Goal: Task Accomplishment & Management: Manage account settings

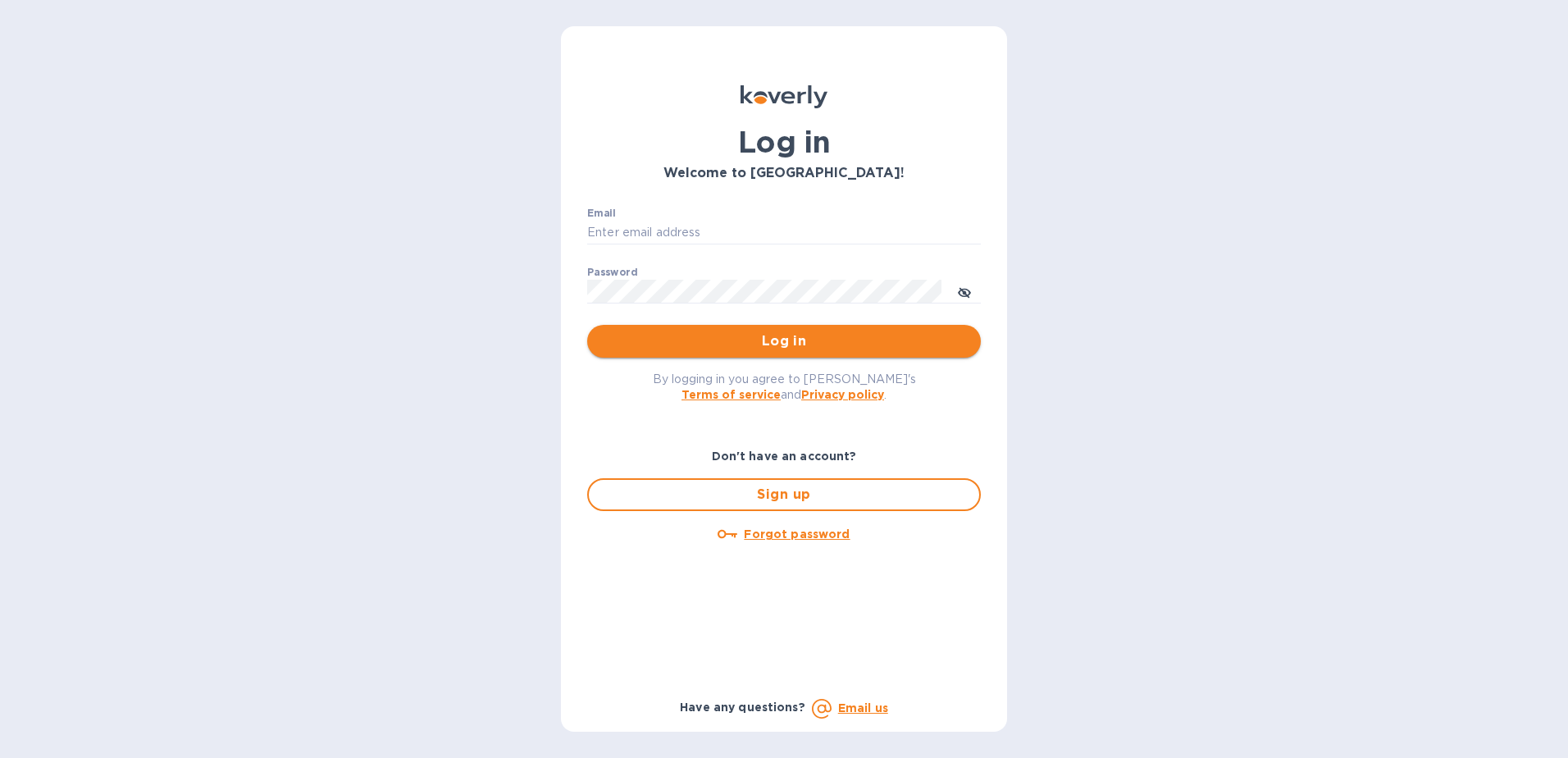
type input "[PERSON_NAME][EMAIL_ADDRESS][DOMAIN_NAME]"
click at [703, 341] on span "Log in" at bounding box center [784, 341] width 368 height 20
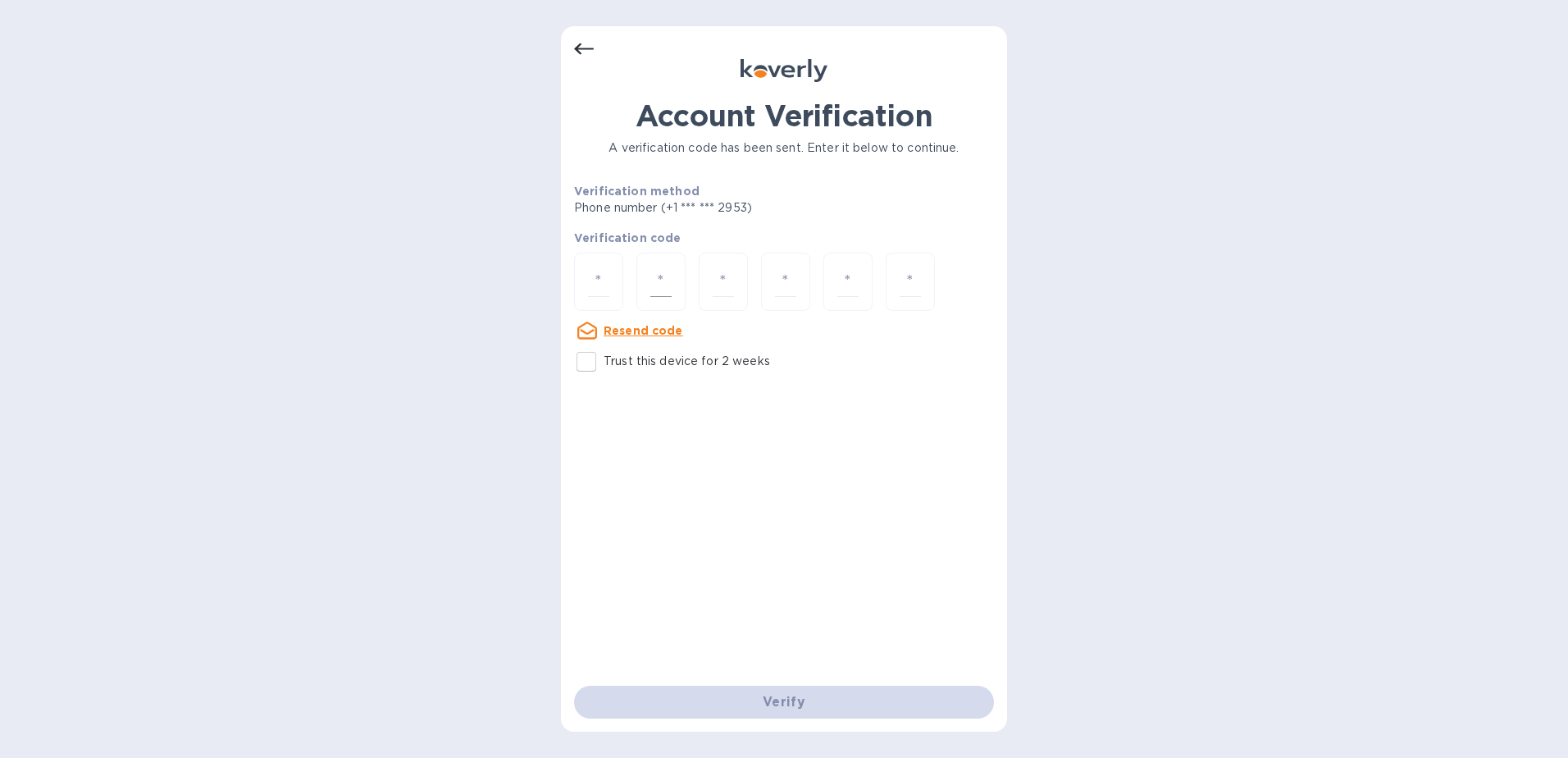
click at [668, 260] on div at bounding box center [661, 281] width 49 height 58
click at [601, 279] on input "number" at bounding box center [598, 281] width 21 height 31
type input "2"
type input "3"
type input "5"
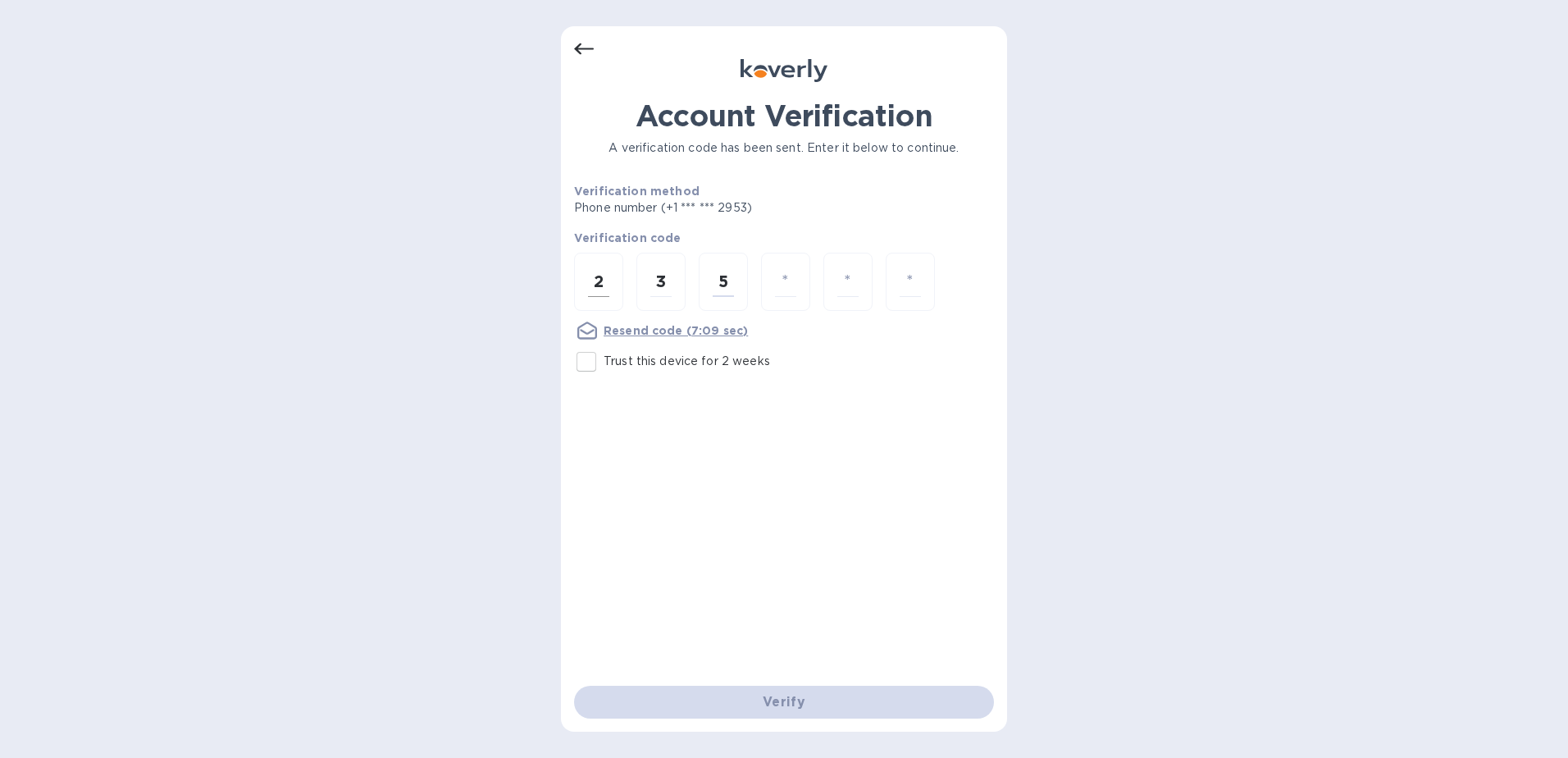
type input "5"
type input "3"
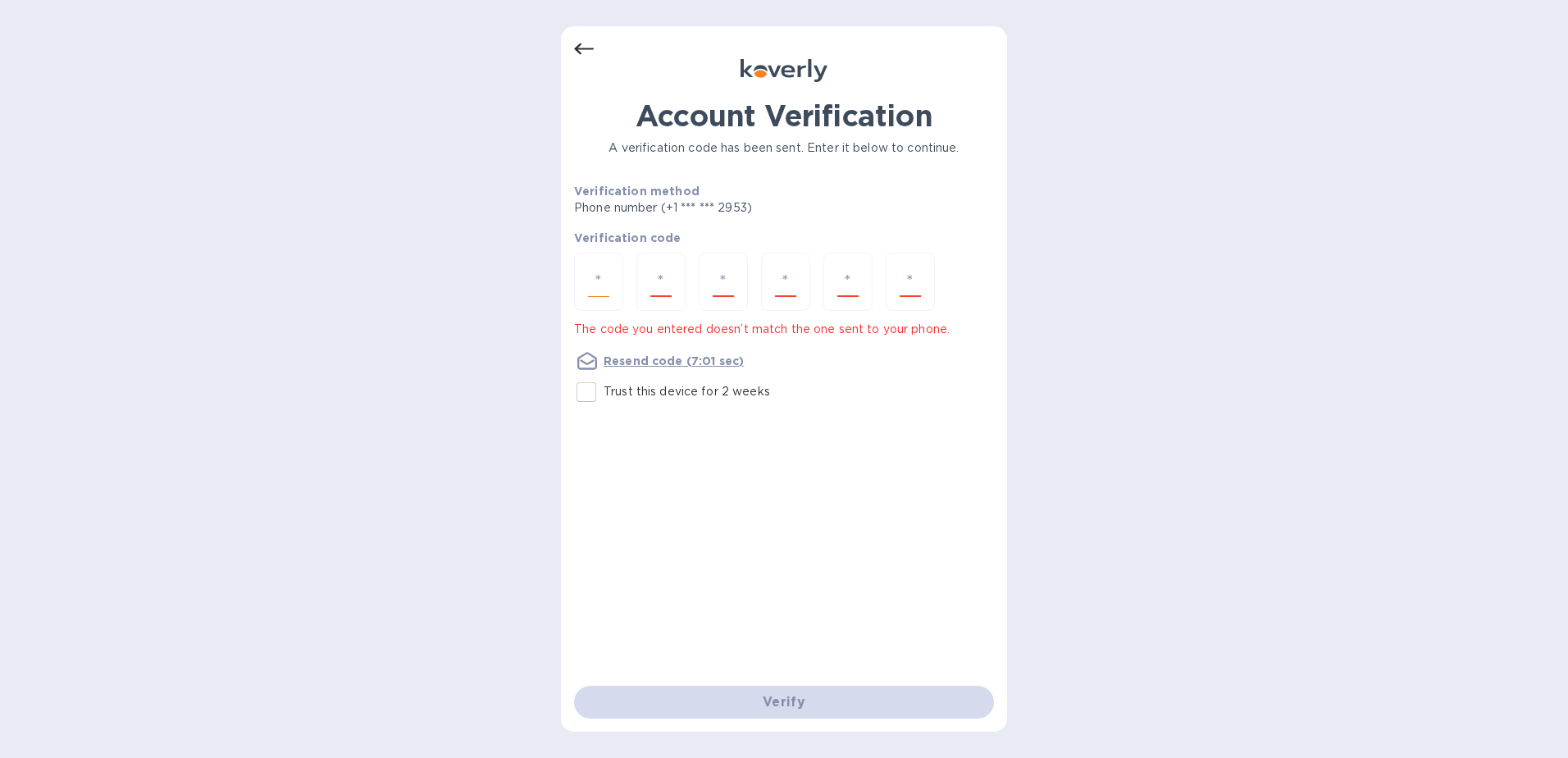
click at [601, 279] on input "number" at bounding box center [598, 281] width 21 height 31
type input "6"
type input "9"
type input "8"
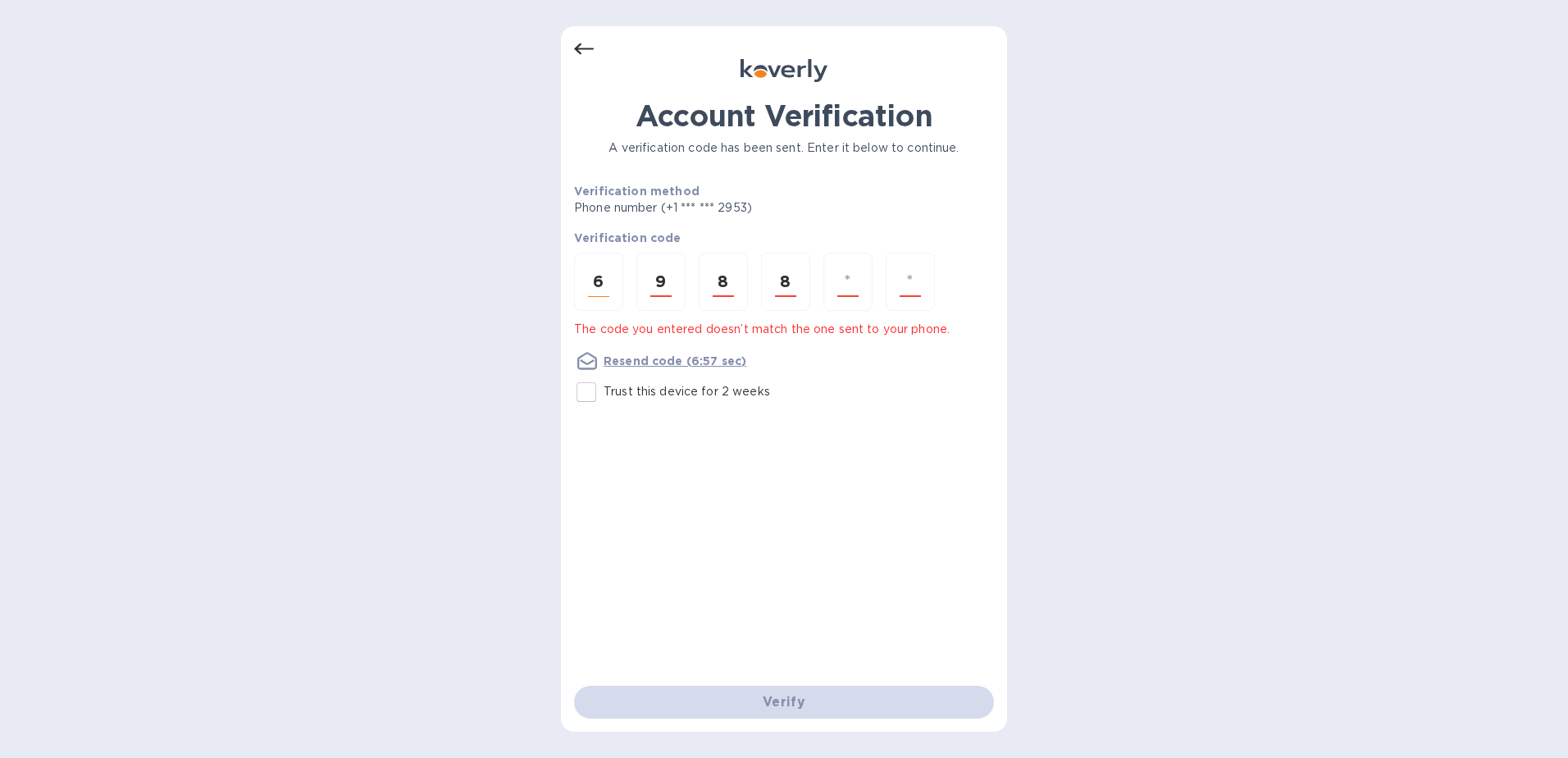
type input "1"
type input "5"
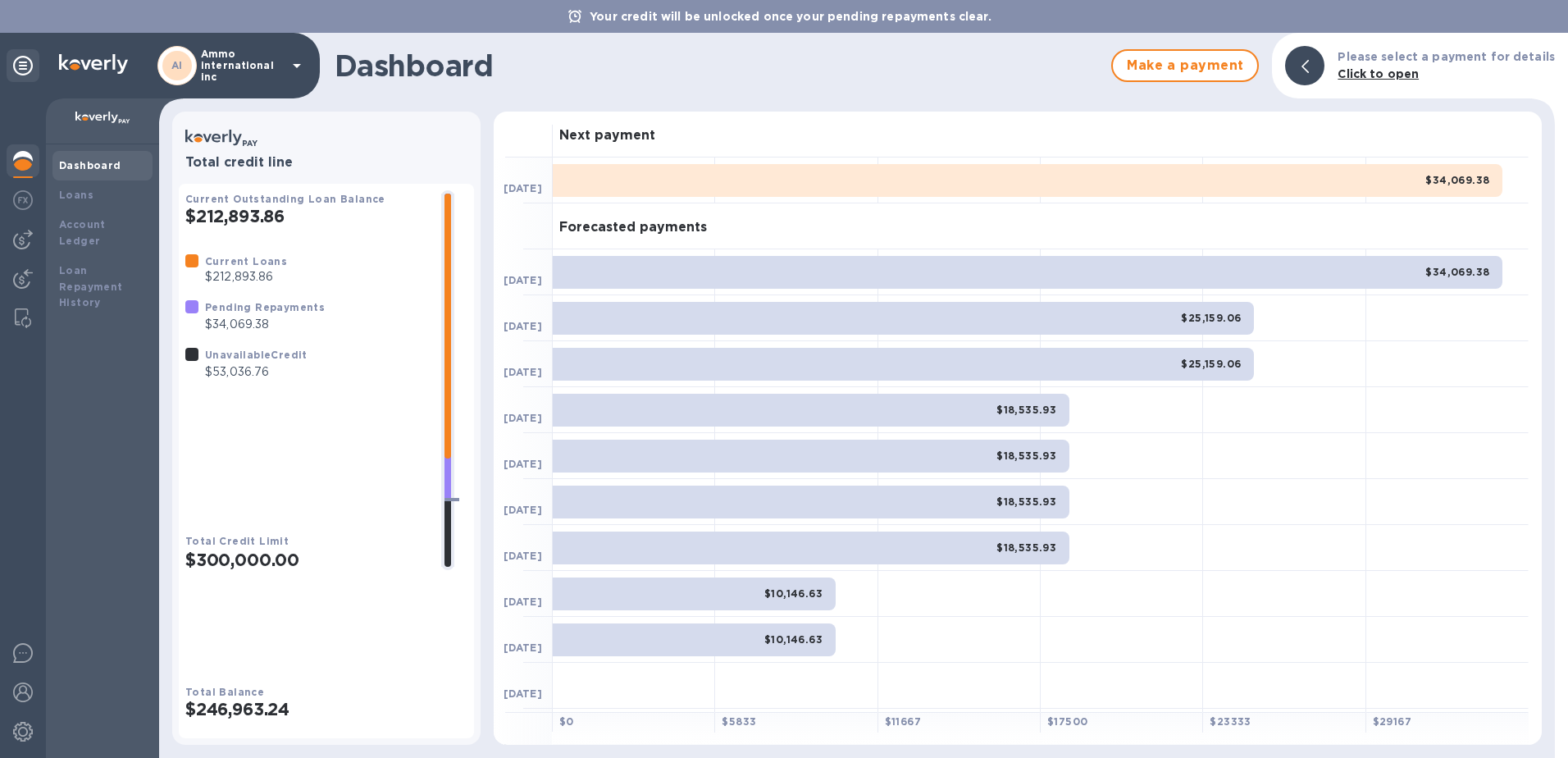
click at [221, 57] on p "Ammo international inc" at bounding box center [242, 66] width 82 height 34
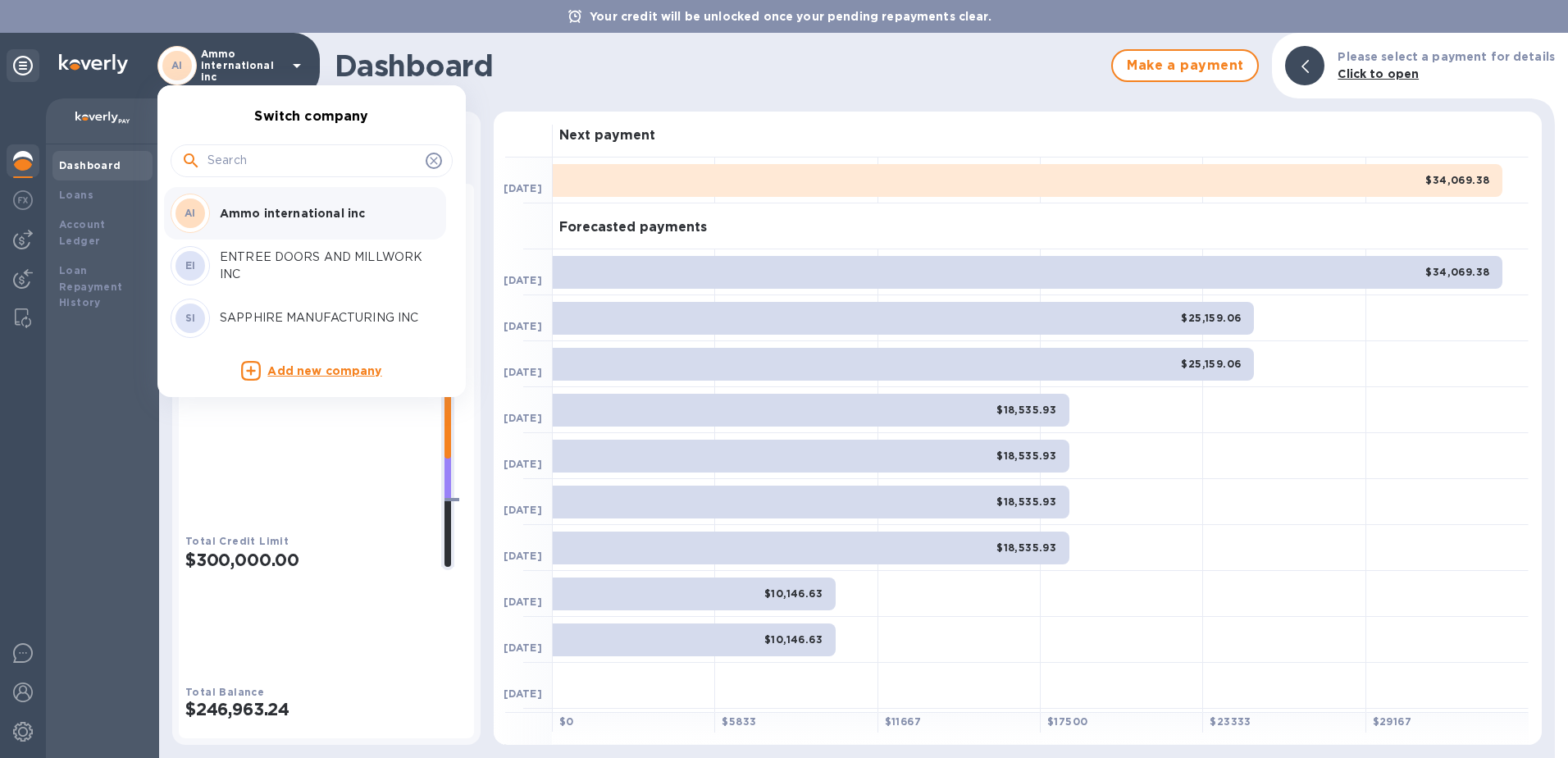
click at [264, 222] on div "AI Ammo international inc" at bounding box center [298, 212] width 256 height 39
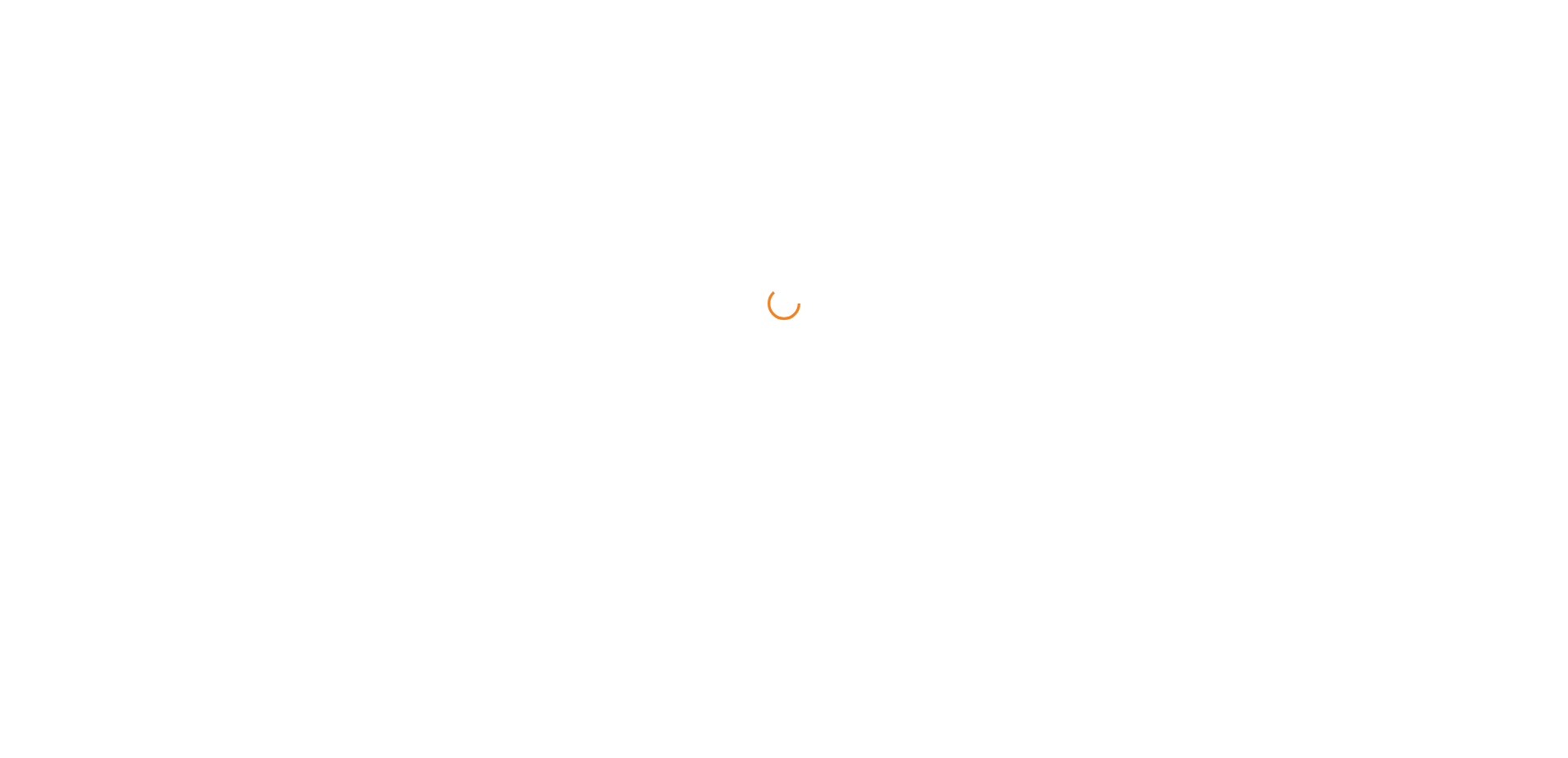
click at [31, 0] on html at bounding box center [784, 0] width 1568 height 0
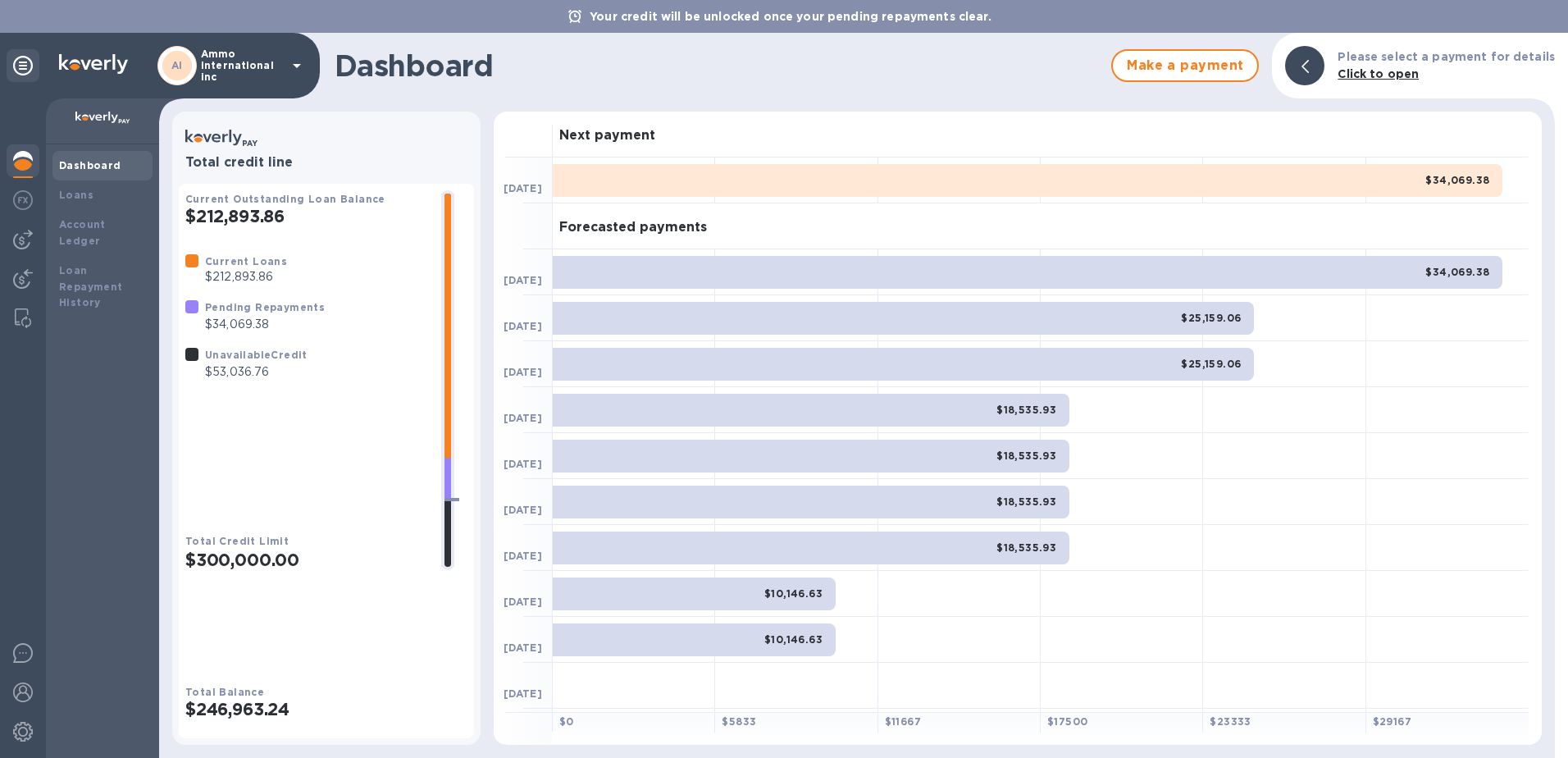
click at [15, 47] on div at bounding box center [23, 65] width 33 height 39
click at [27, 72] on icon at bounding box center [23, 65] width 20 height 20
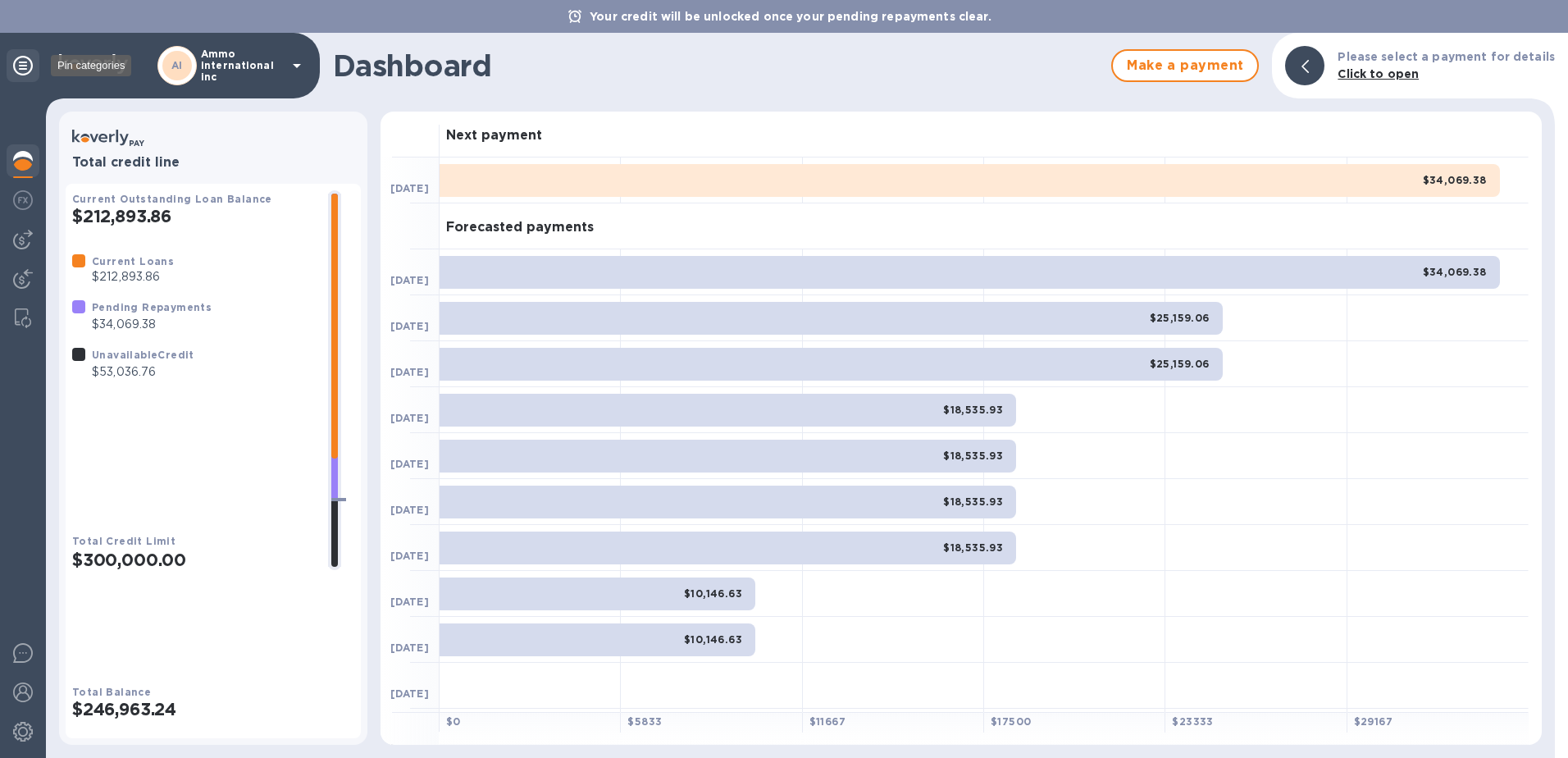
click at [27, 72] on icon at bounding box center [23, 65] width 20 height 20
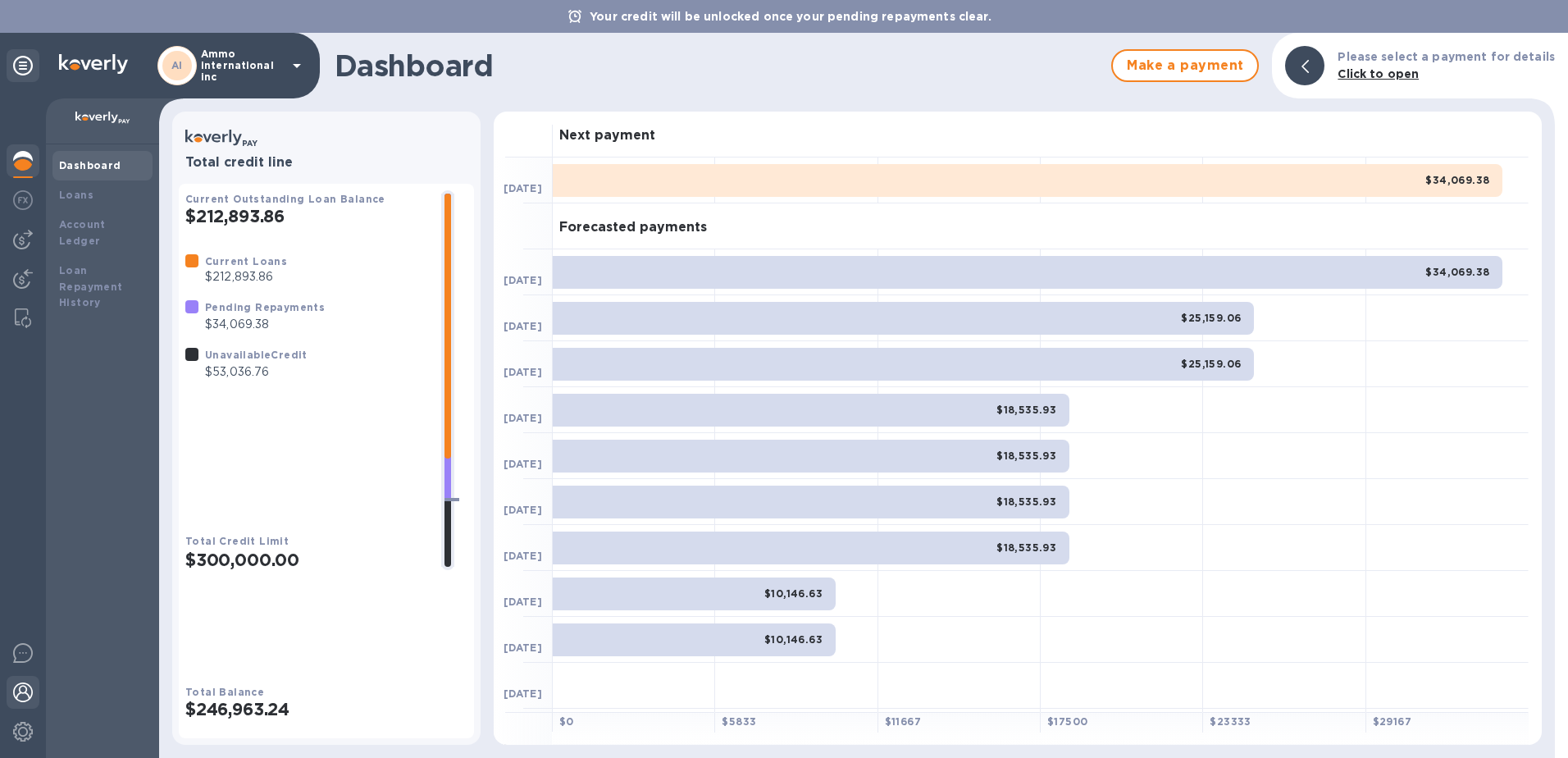
click at [14, 688] on img at bounding box center [23, 692] width 20 height 20
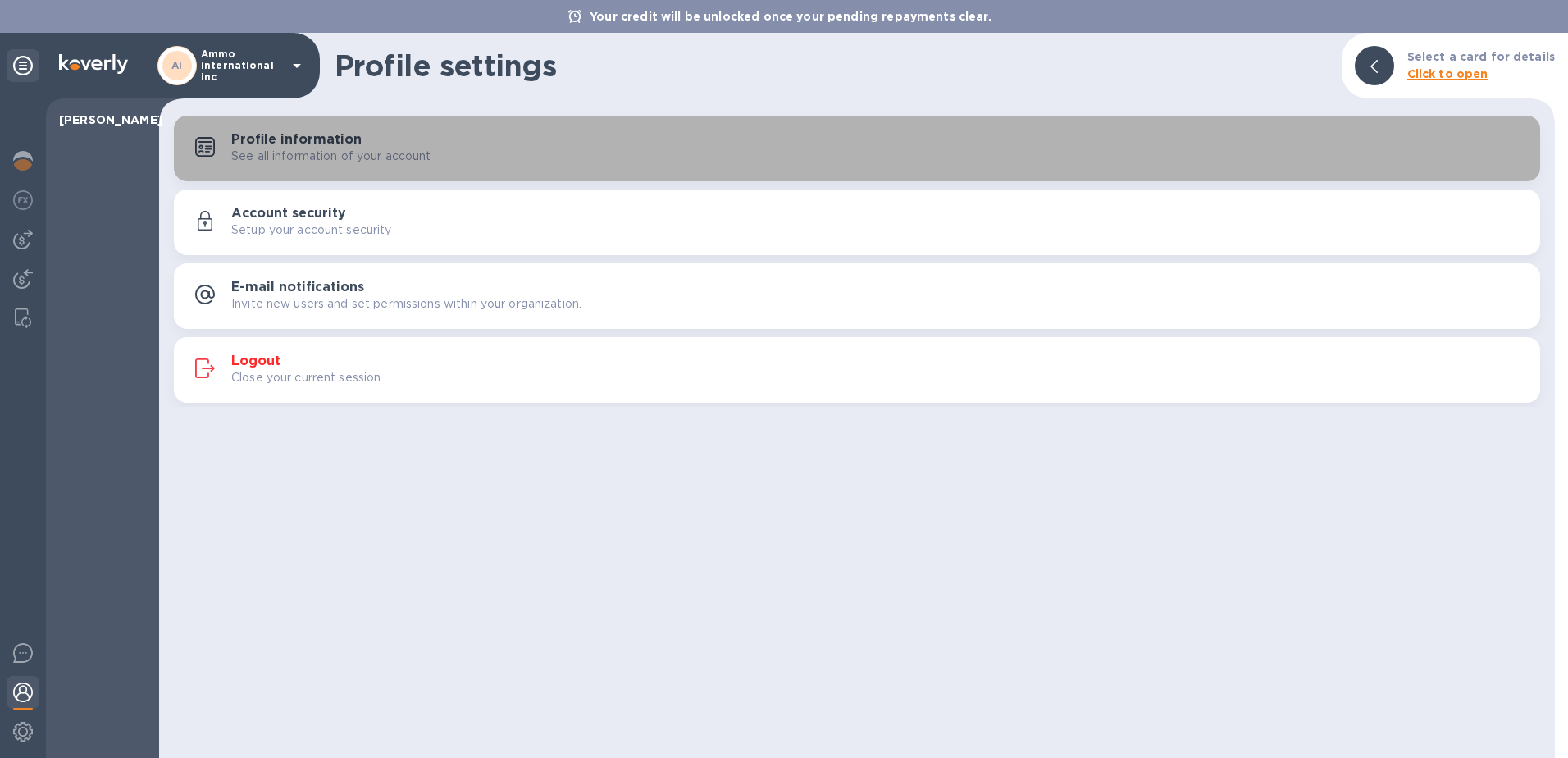
click at [278, 147] on p "See all information of your account" at bounding box center [331, 156] width 200 height 17
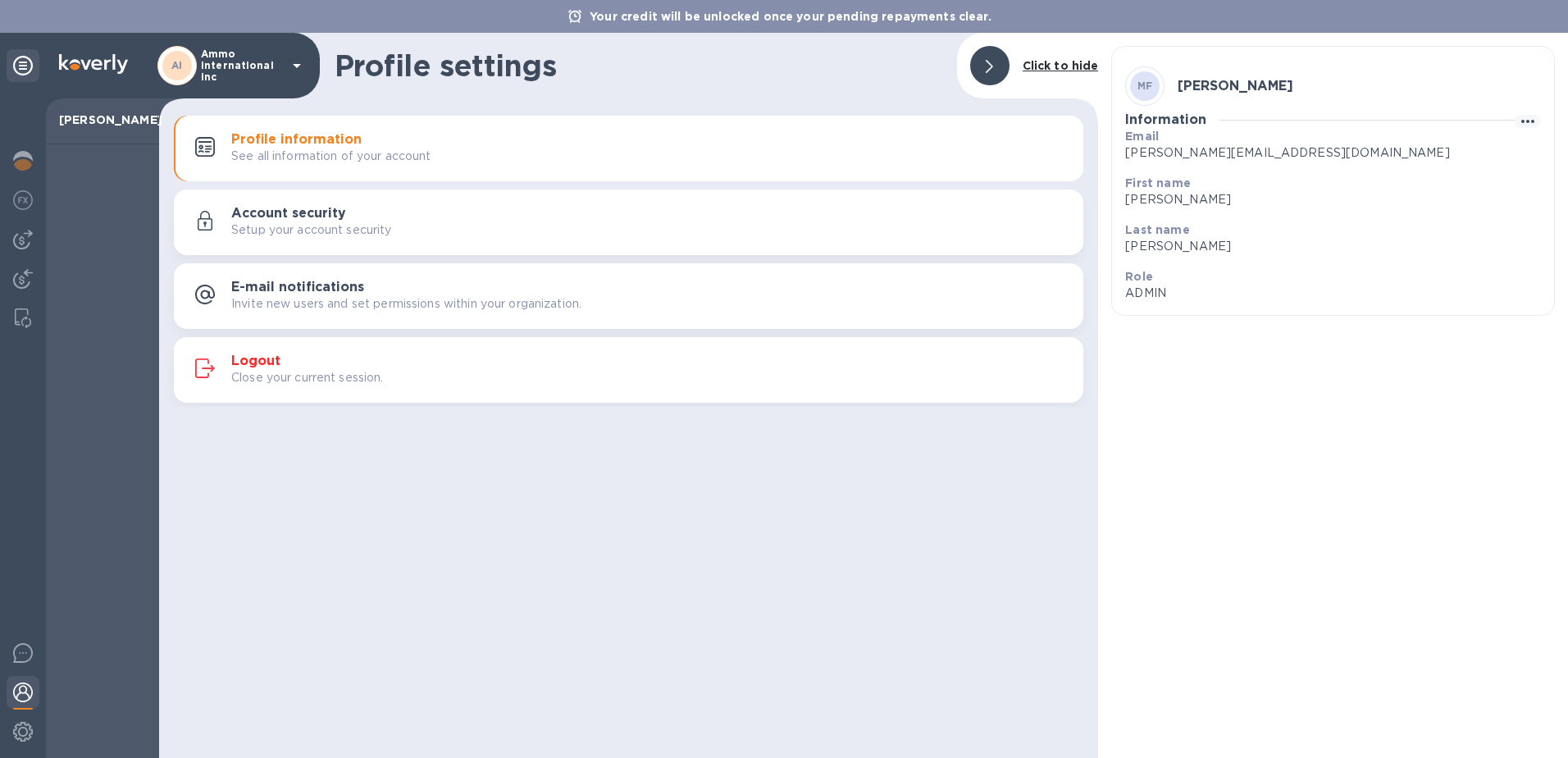
click at [511, 231] on div "Setup your account security" at bounding box center [651, 230] width 840 height 17
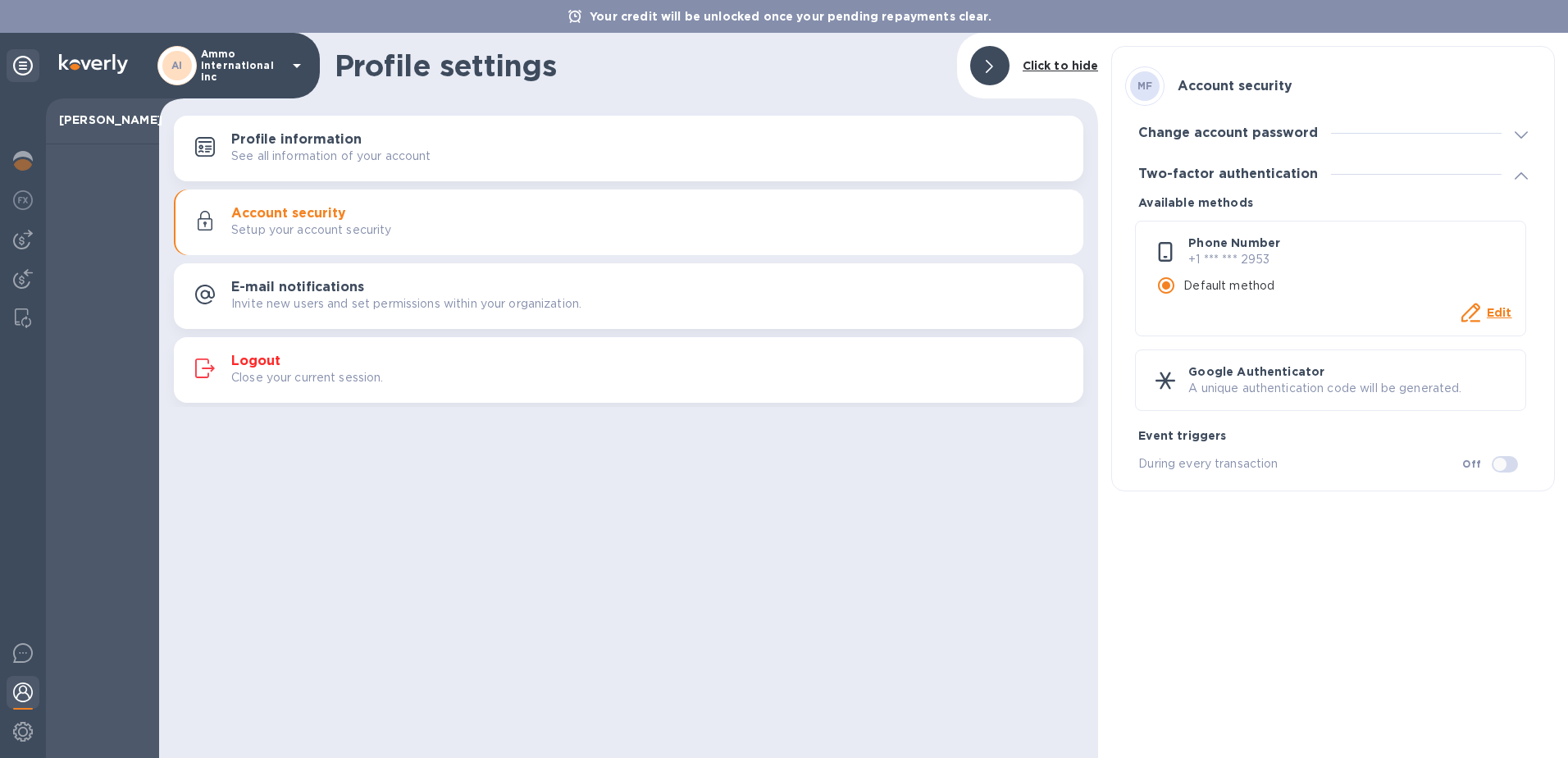
click at [1272, 127] on h3 "Change account password" at bounding box center [1228, 133] width 180 height 15
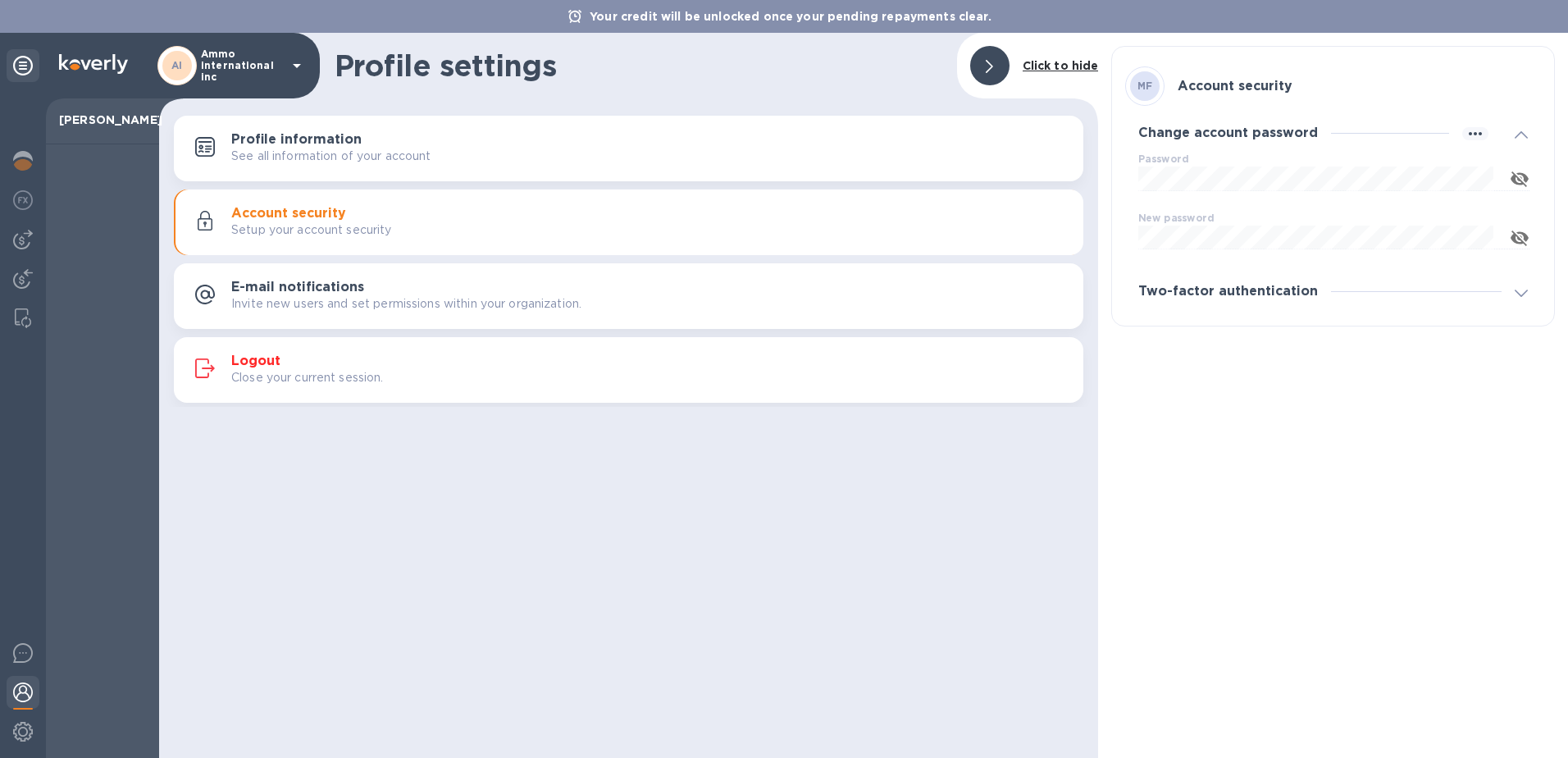
click at [1272, 127] on h3 "Change account password" at bounding box center [1228, 133] width 180 height 15
click at [27, 747] on div at bounding box center [23, 733] width 33 height 36
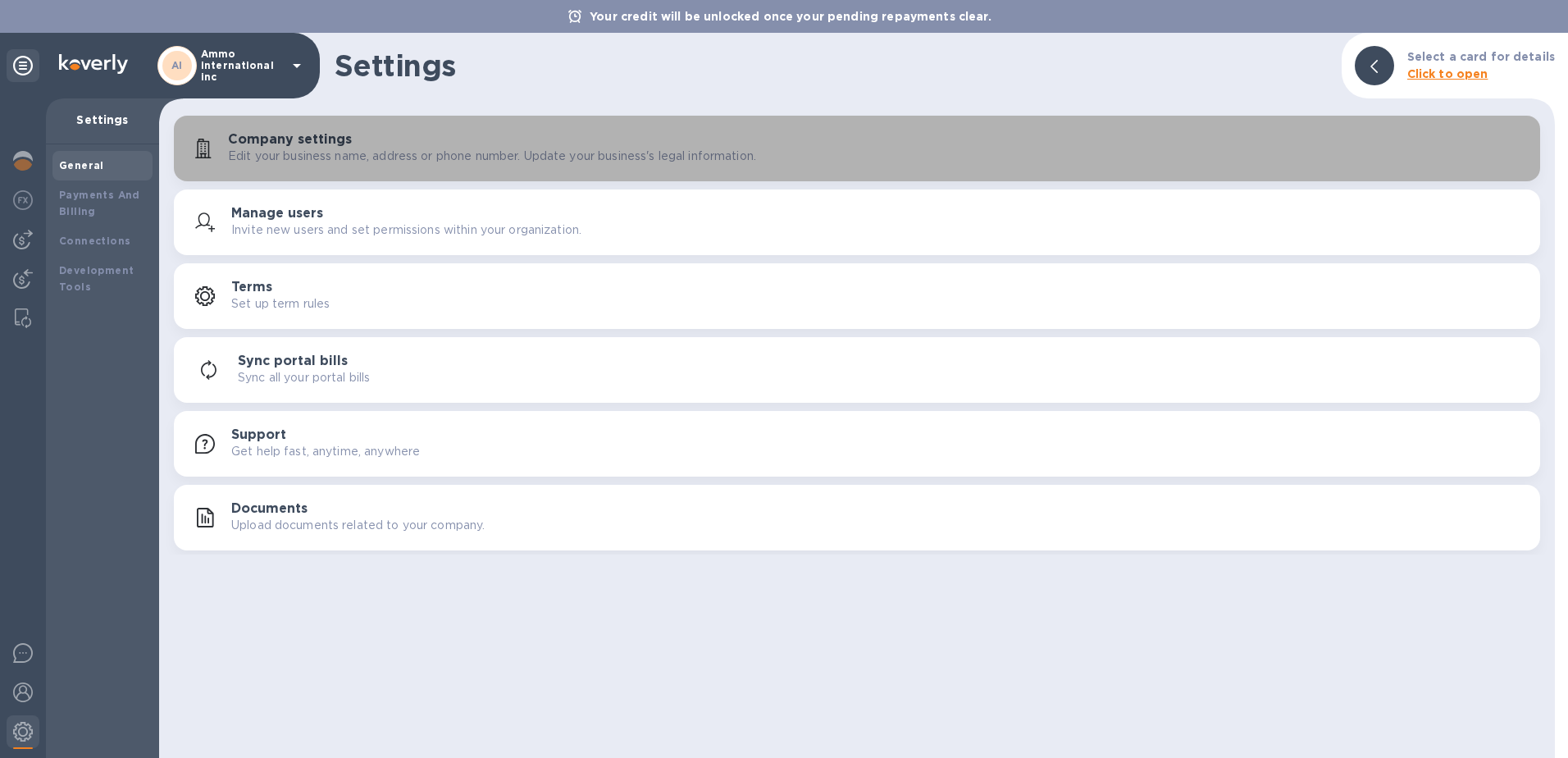
click at [340, 155] on p "Edit your business name, address or phone number. Update your business's legal …" at bounding box center [492, 156] width 528 height 17
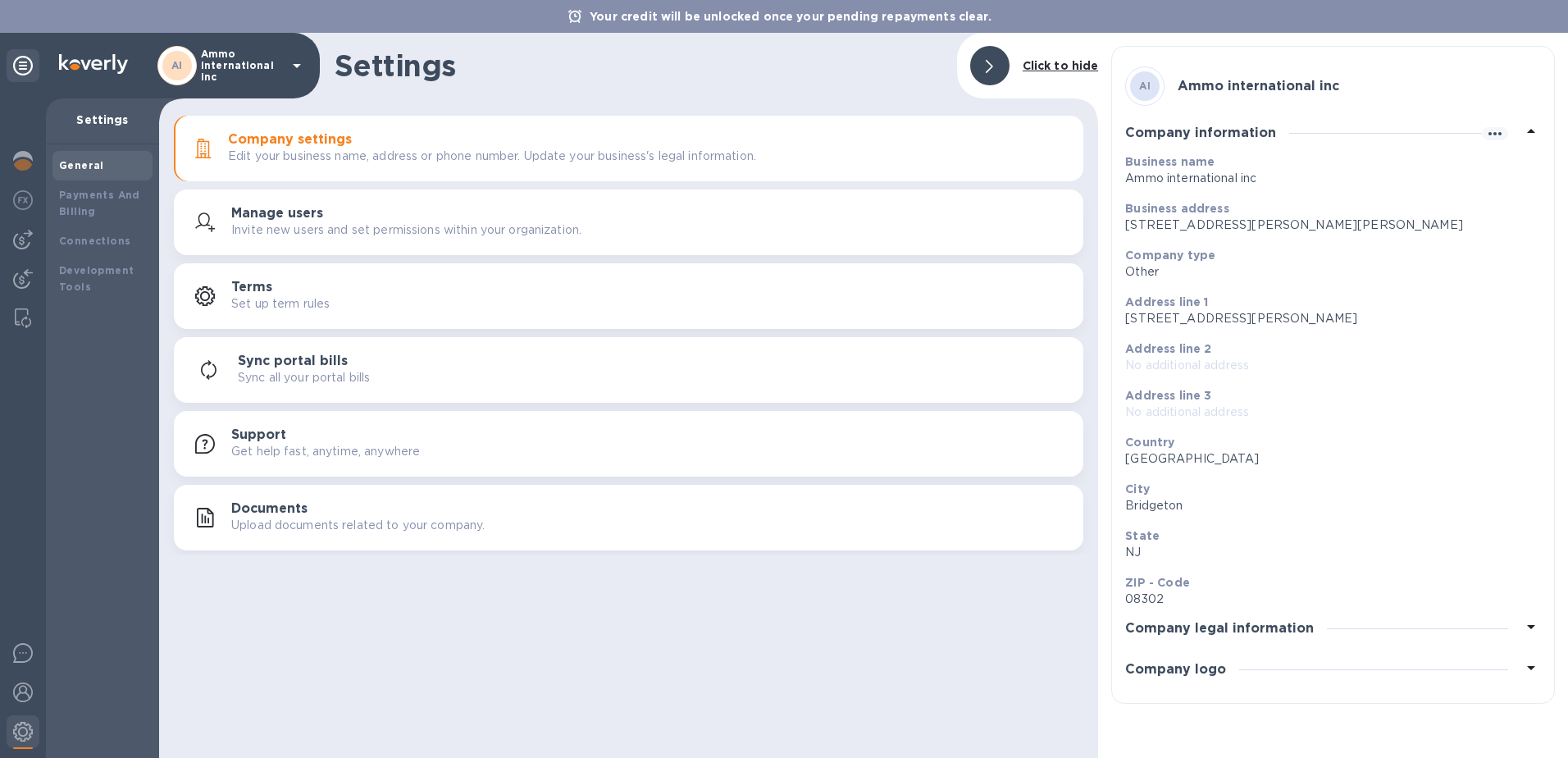
click at [1534, 636] on icon at bounding box center [1532, 626] width 20 height 20
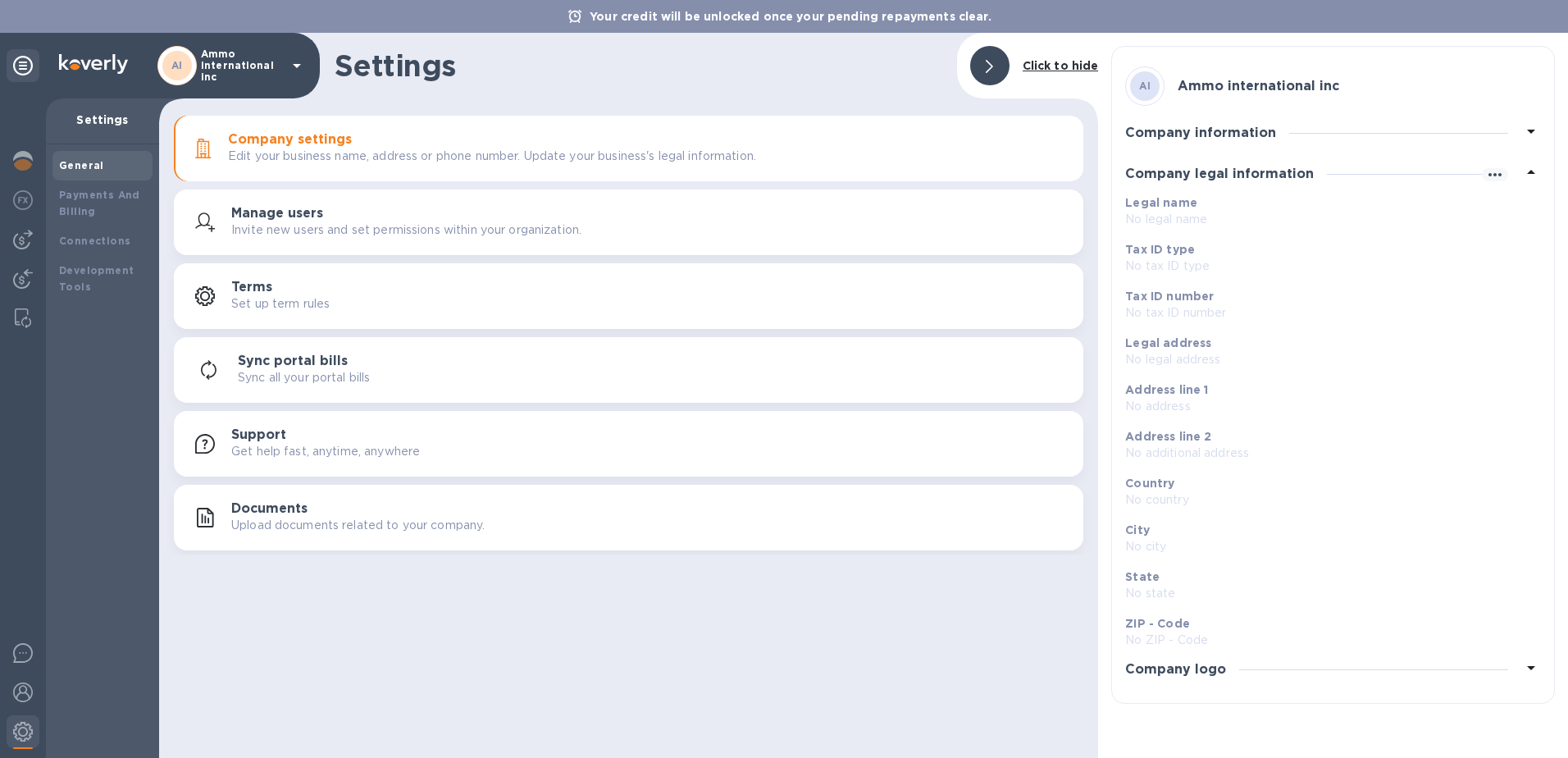
click at [1530, 674] on icon at bounding box center [1532, 667] width 20 height 20
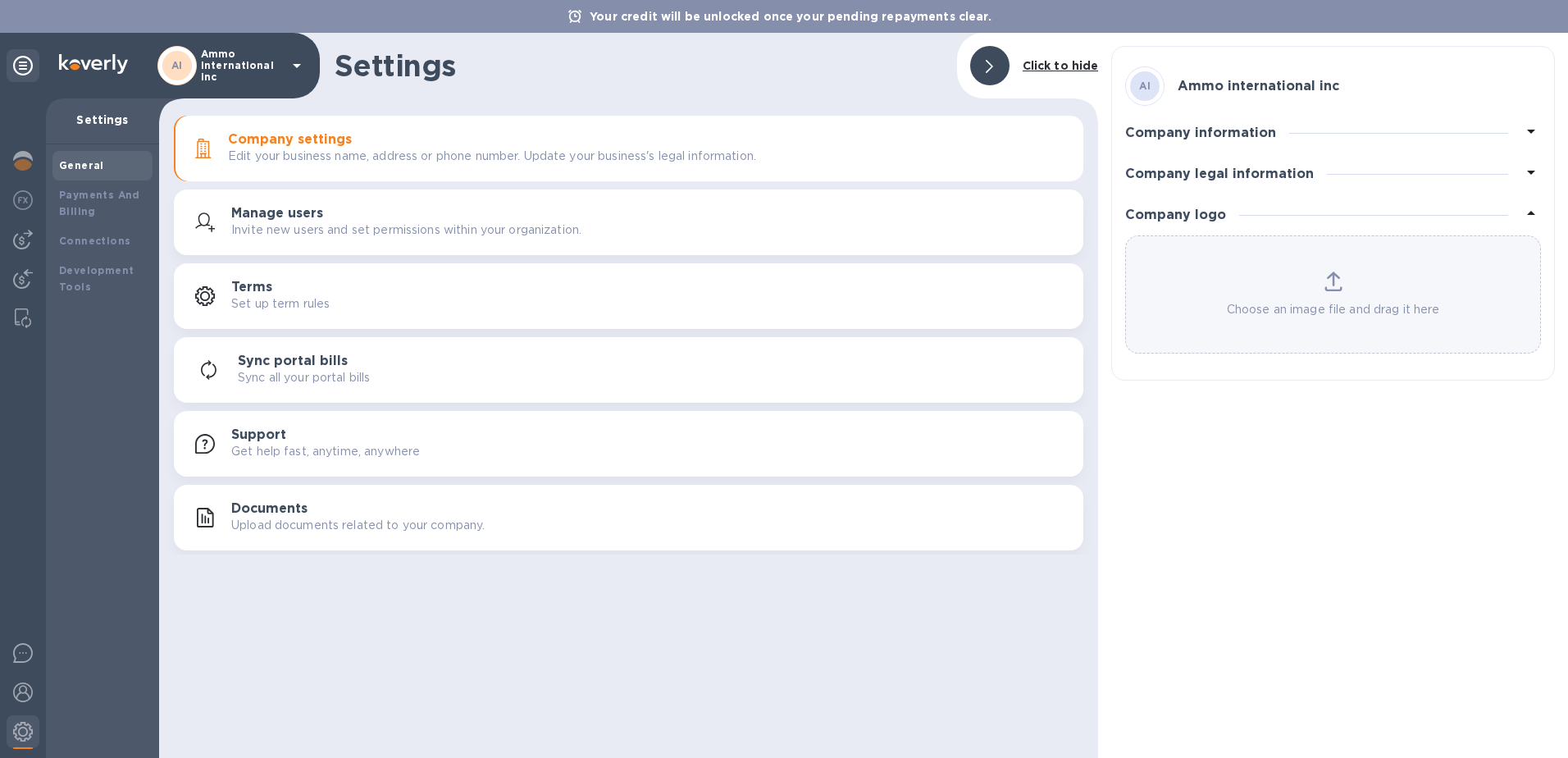
click at [1541, 131] on div "AI Ammo international inc Company information Business name Ammo international …" at bounding box center [1333, 213] width 444 height 335
click at [1274, 82] on h3 "Ammo international inc" at bounding box center [1259, 86] width 162 height 15
click at [90, 206] on b "Payments And Billing" at bounding box center [100, 203] width 81 height 29
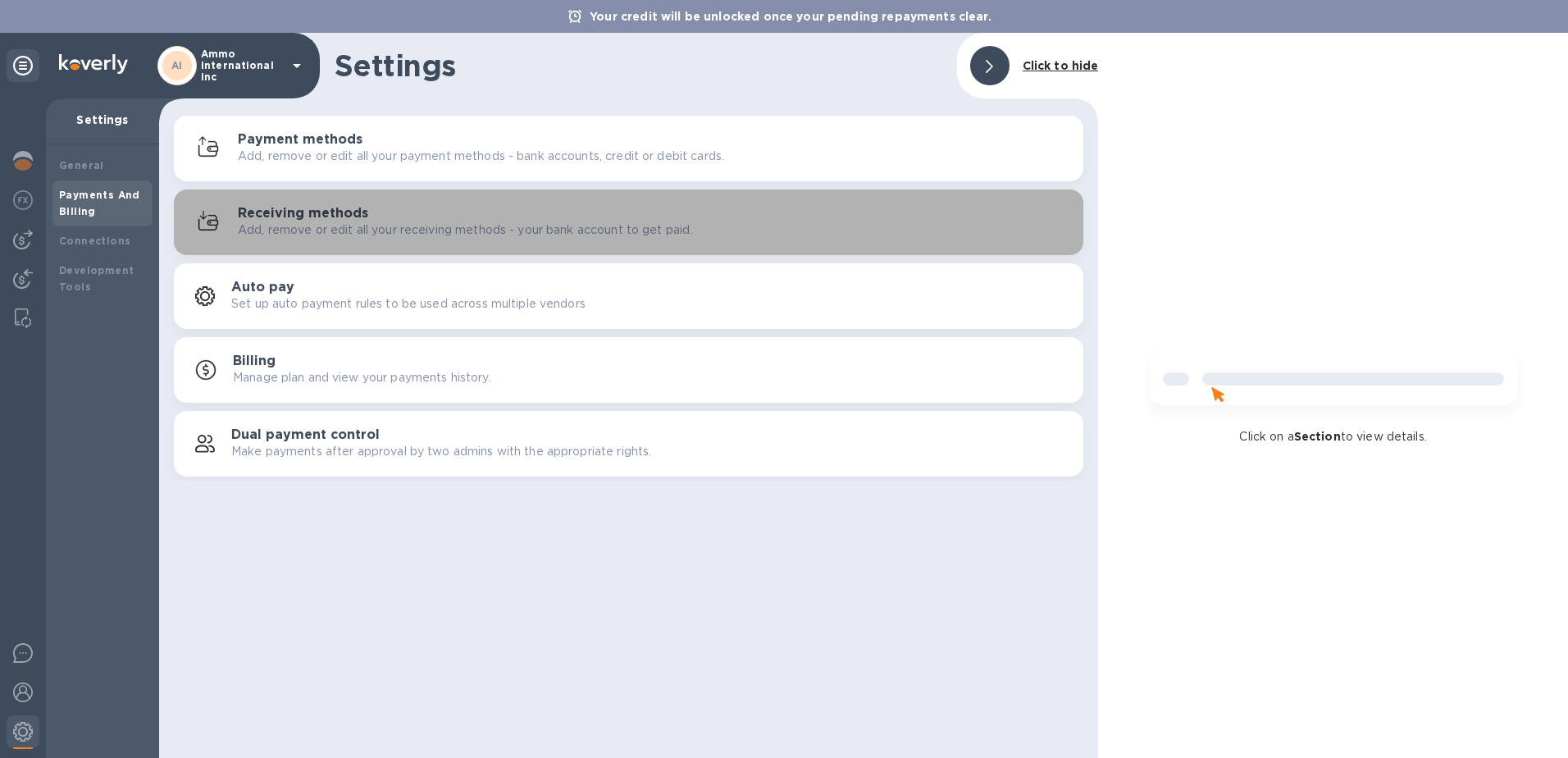
click at [294, 217] on h3 "Receiving methods" at bounding box center [303, 213] width 130 height 15
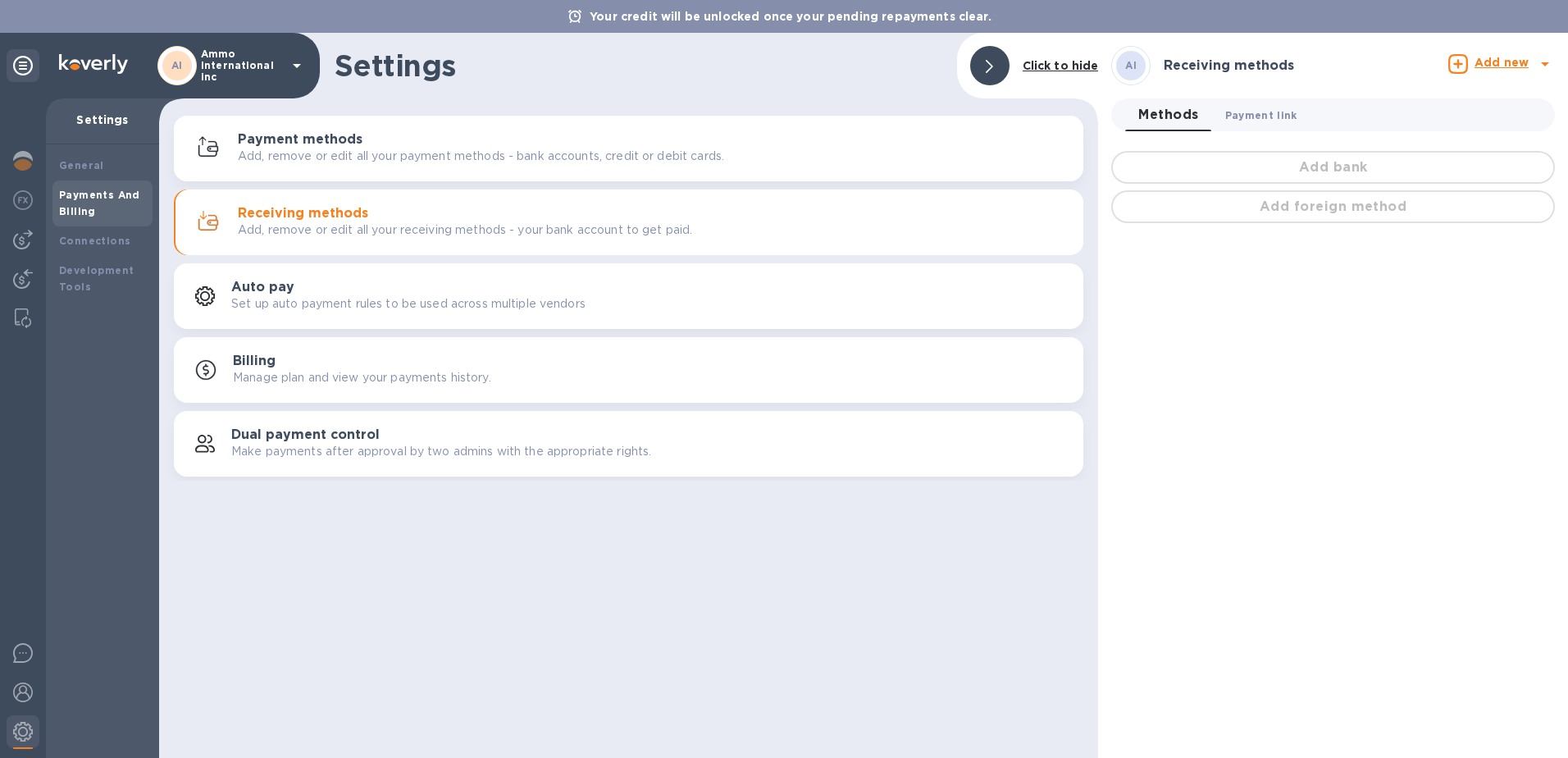
click at [1259, 118] on span "Payment link 0" at bounding box center [1261, 115] width 72 height 17
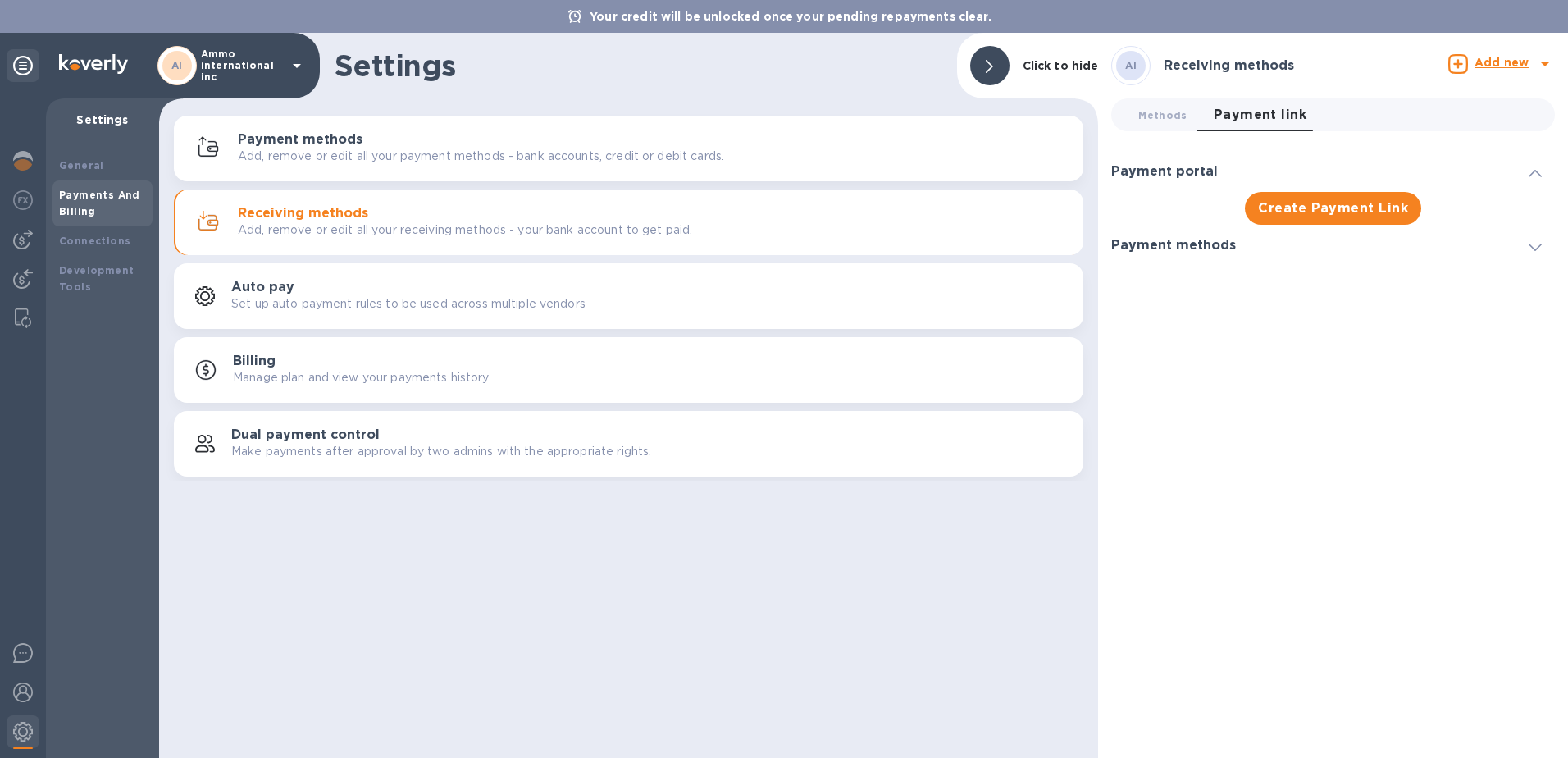
click at [1170, 167] on h3 "Payment portal" at bounding box center [1164, 171] width 106 height 15
click at [1209, 212] on h3 "Payment methods" at bounding box center [1174, 212] width 124 height 15
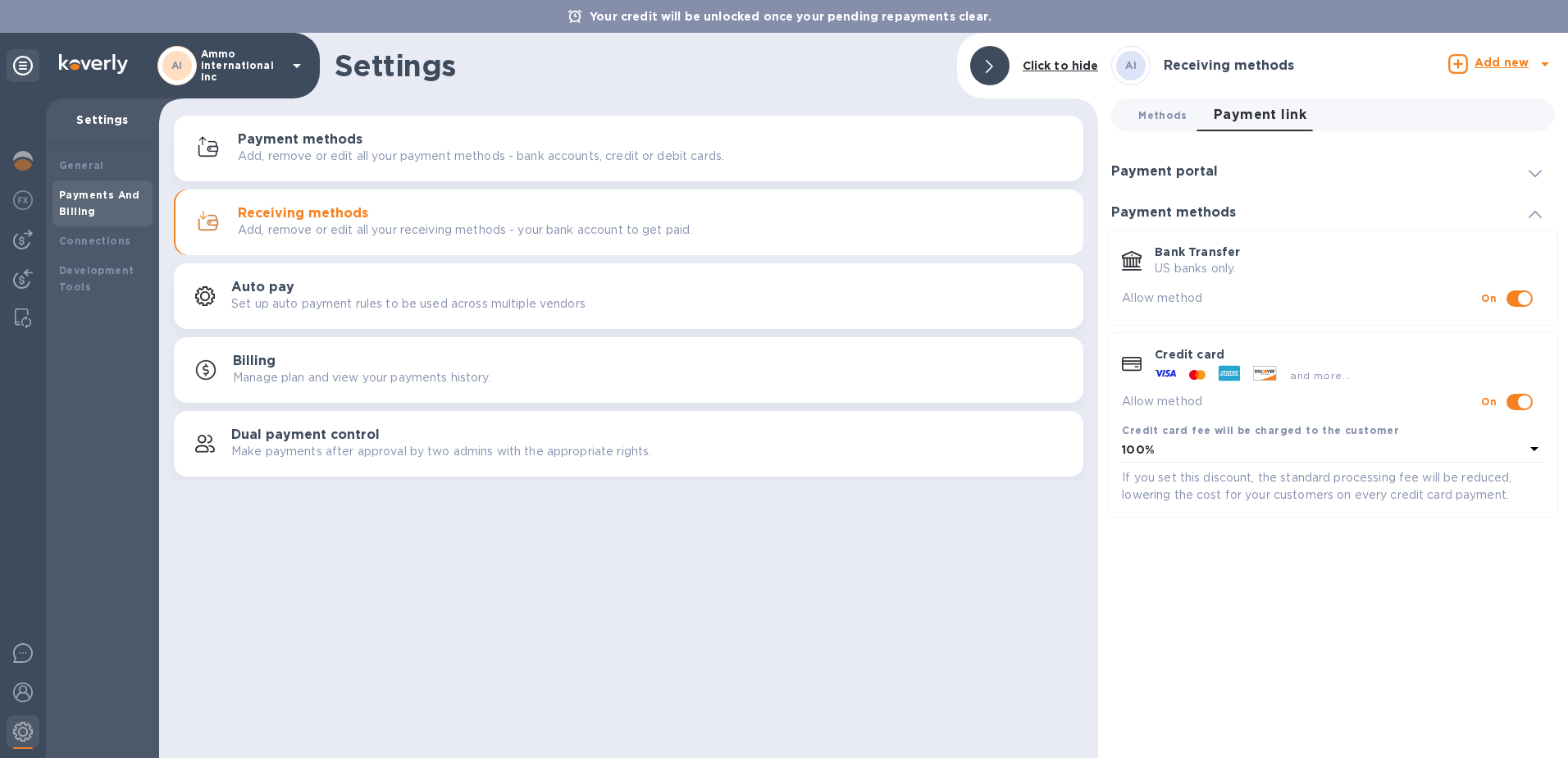
click at [1164, 116] on span "Methods 0" at bounding box center [1162, 115] width 49 height 17
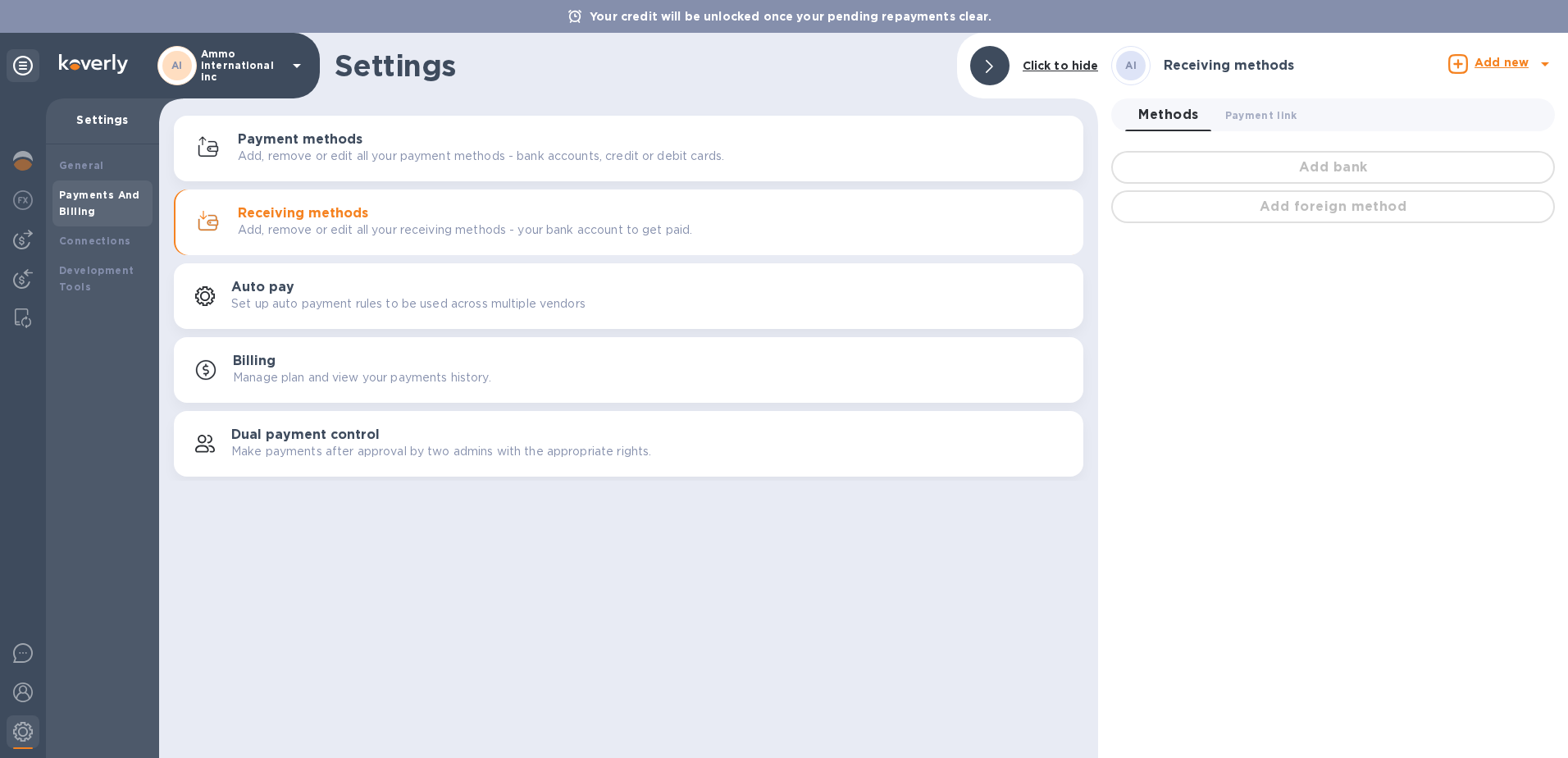
click at [1223, 72] on h3 "Receiving methods" at bounding box center [1229, 66] width 130 height 15
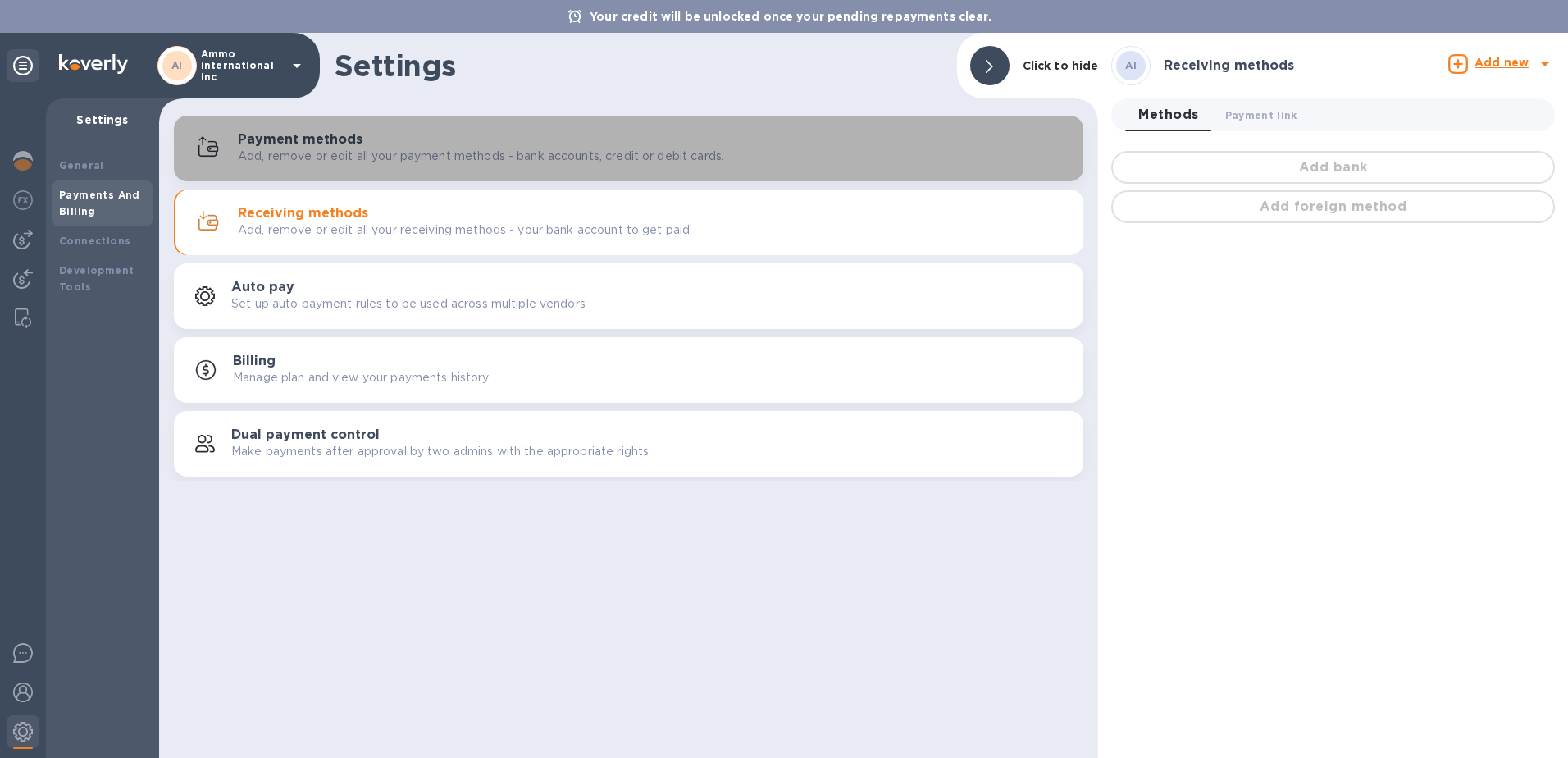
click at [361, 142] on div "Payment methods Add, remove or edit all your payment methods - bank accounts, c…" at bounding box center [655, 148] width 833 height 33
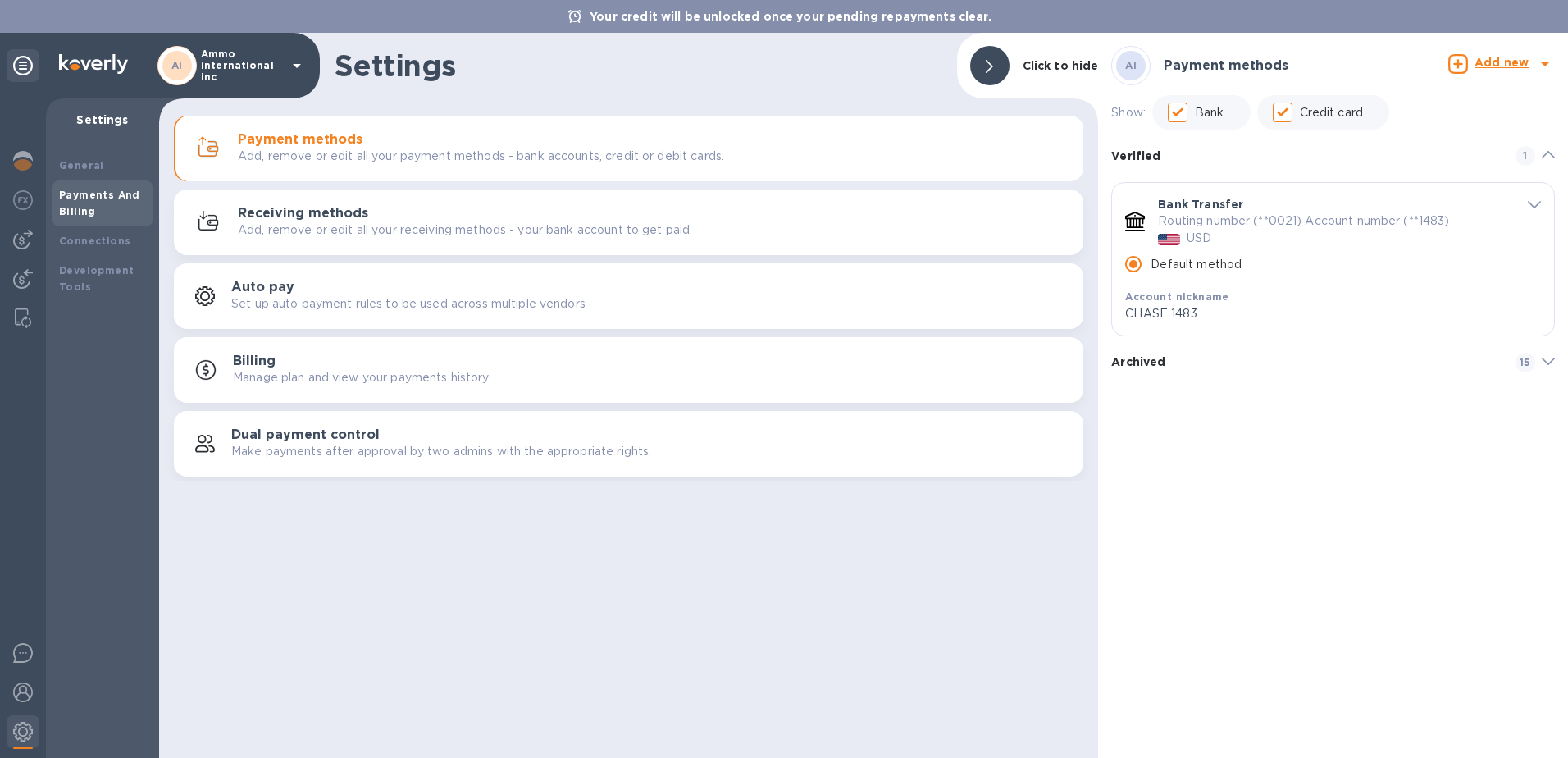
click at [1492, 60] on b "Add new" at bounding box center [1502, 62] width 55 height 13
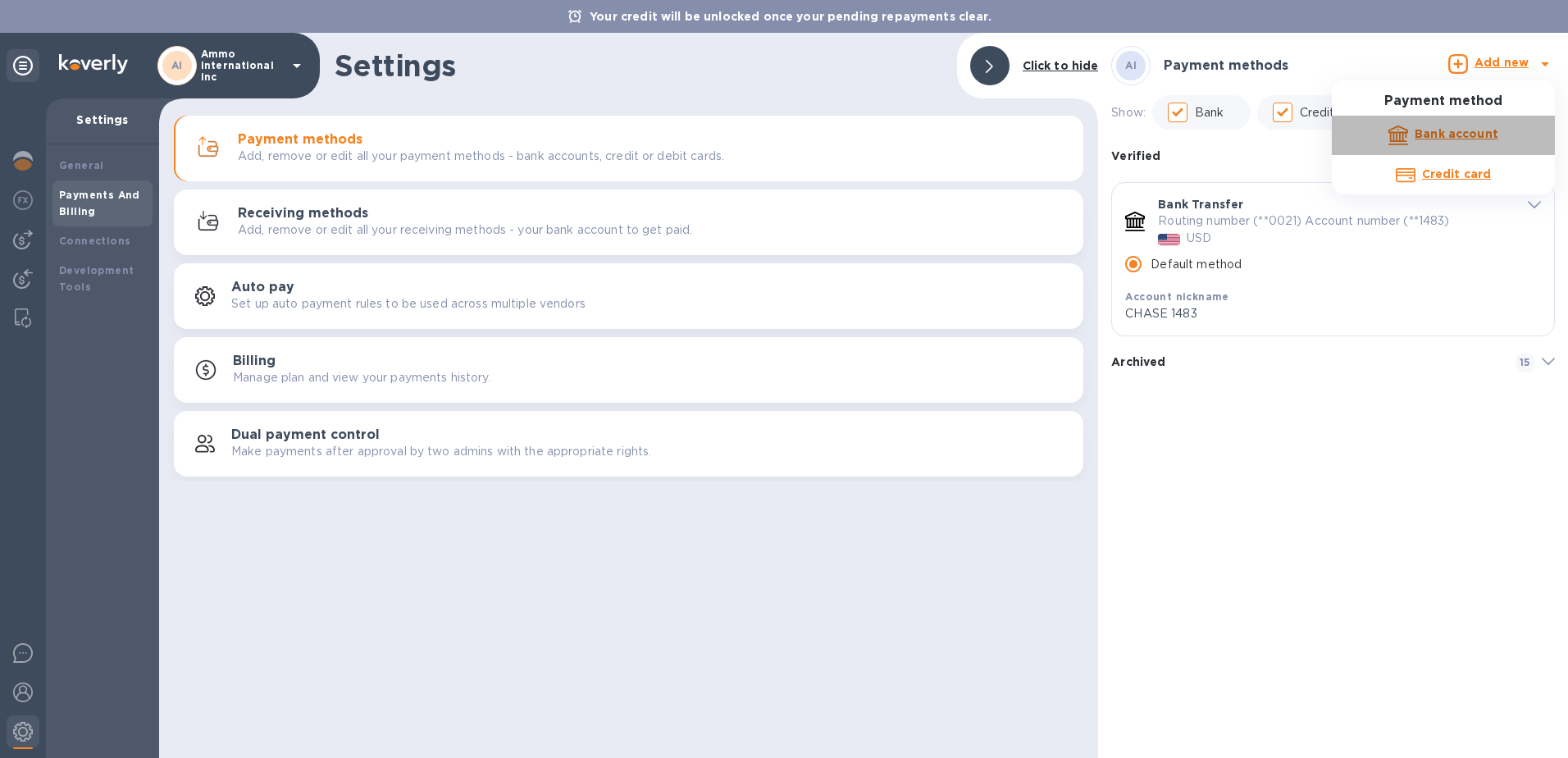
click at [1432, 142] on p "Bank account" at bounding box center [1456, 134] width 83 height 17
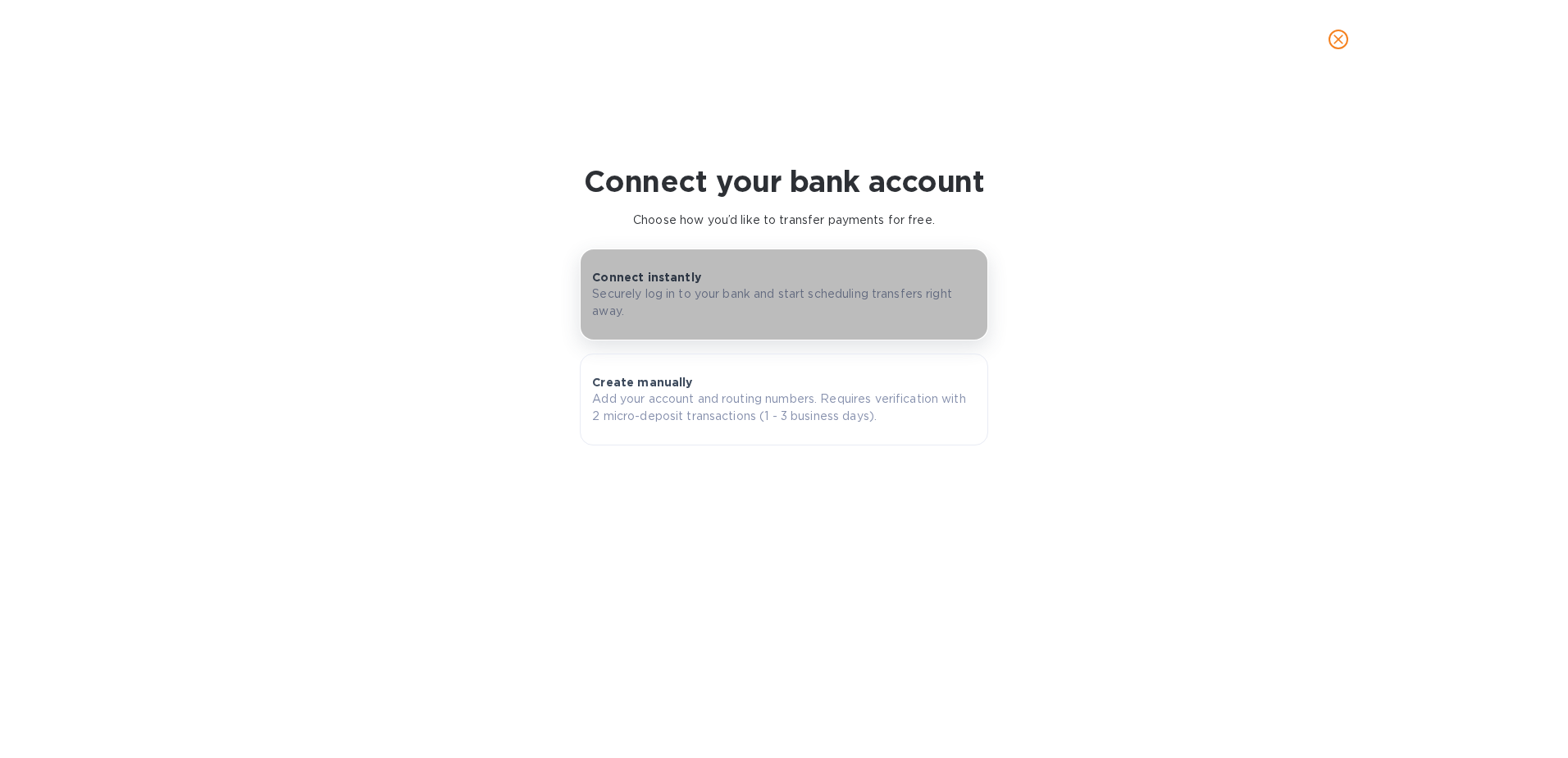
click at [638, 279] on p "Connect instantly" at bounding box center [647, 277] width 109 height 16
